Goal: Go to known website: Access a specific website the user already knows

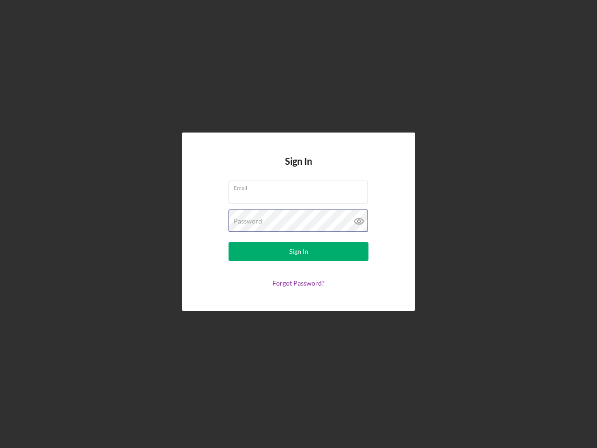
click at [299, 224] on div "Password" at bounding box center [299, 221] width 140 height 23
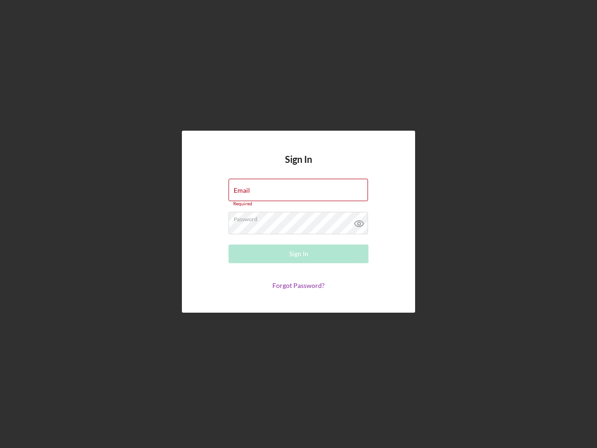
click at [359, 221] on icon at bounding box center [359, 223] width 23 height 23
